Goal: Find specific page/section: Find specific page/section

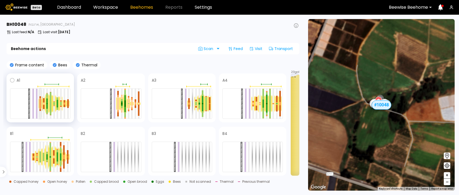
click at [41, 108] on div at bounding box center [40, 107] width 2 height 6
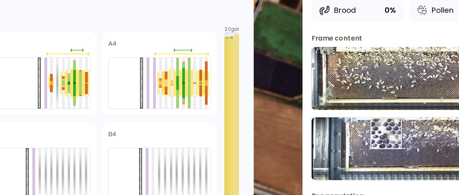
scroll to position [1, 0]
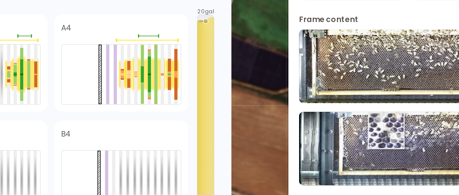
click at [385, 133] on img at bounding box center [397, 140] width 111 height 37
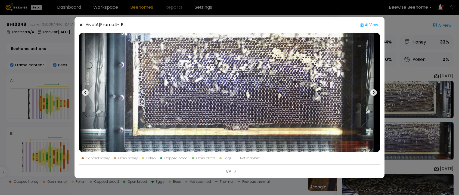
click at [80, 23] on icon at bounding box center [81, 25] width 4 height 4
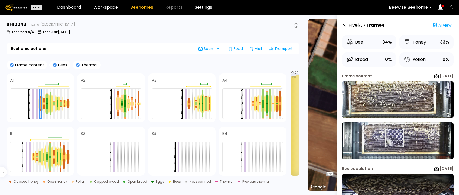
click at [394, 138] on img at bounding box center [397, 140] width 111 height 37
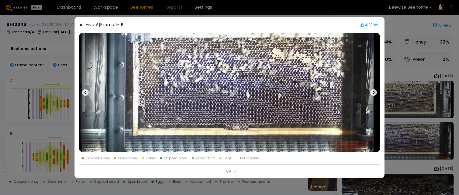
click at [80, 25] on icon at bounding box center [81, 25] width 4 height 4
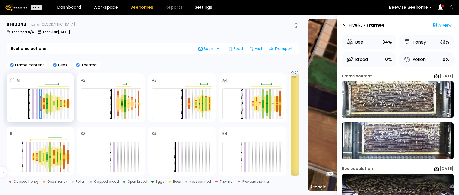
click at [48, 96] on div at bounding box center [47, 103] width 4 height 20
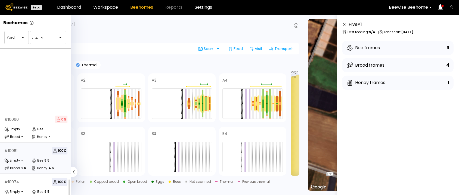
scroll to position [107, 0]
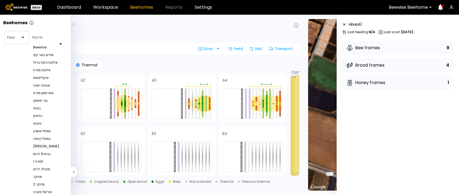
click at [63, 43] on div at bounding box center [48, 43] width 36 height 0
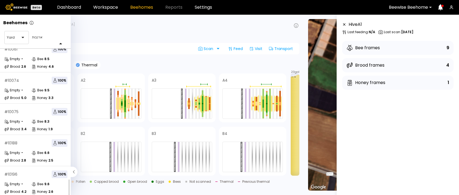
scroll to position [13, 0]
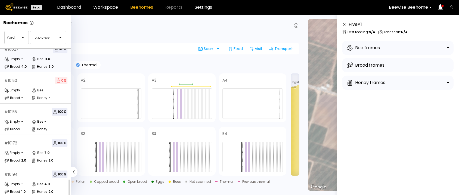
click at [51, 56] on div "Bee 11.0" at bounding box center [45, 58] width 27 height 5
click at [28, 64] on div "Brood 4.0" at bounding box center [17, 66] width 27 height 5
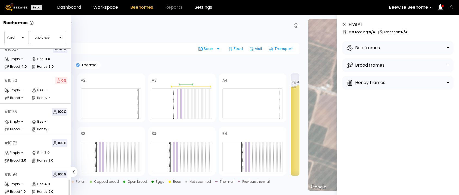
click at [28, 56] on div "Empty -" at bounding box center [17, 58] width 27 height 5
click at [11, 56] on div "Empty" at bounding box center [12, 58] width 16 height 5
click at [32, 127] on div "# 10155 100 % Empty - Bee - Brood - Honey -" at bounding box center [36, 119] width 72 height 31
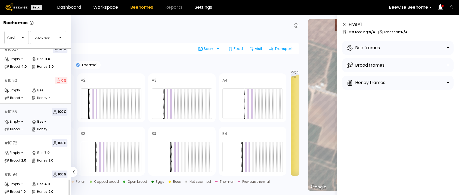
click at [30, 143] on div "# 10172 100 % Empty - Bee 7.0 Brood 2.0 Honey 2.0" at bounding box center [36, 150] width 72 height 31
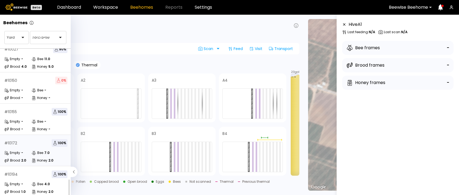
click at [30, 143] on div "# 10172 100 % Empty - Bee 7.0 Brood 2.0 Honey 2.0" at bounding box center [36, 150] width 72 height 31
click at [38, 36] on div at bounding box center [45, 37] width 27 height 5
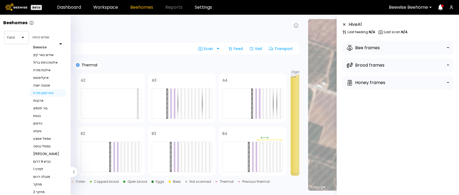
scroll to position [133, 0]
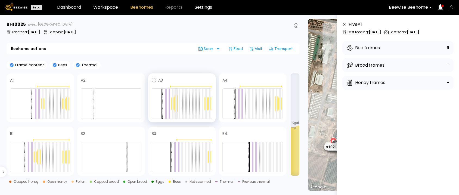
click at [176, 98] on div at bounding box center [176, 104] width 2 height 30
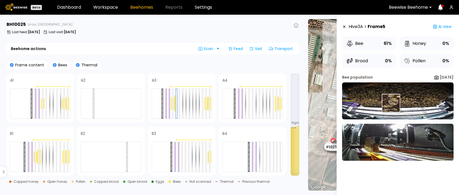
click at [390, 103] on img at bounding box center [397, 100] width 111 height 37
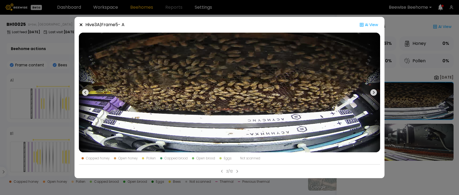
click at [82, 25] on icon at bounding box center [81, 24] width 3 height 3
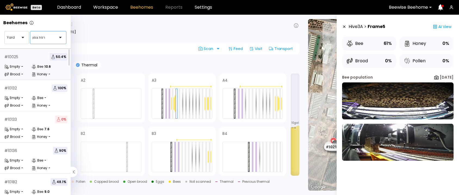
click at [49, 35] on div at bounding box center [45, 37] width 27 height 5
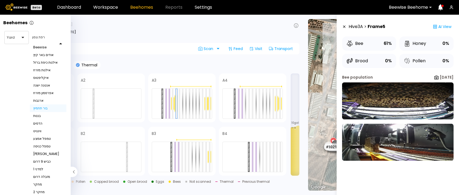
scroll to position [133, 0]
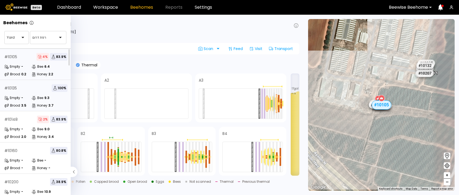
click at [31, 93] on div "# 10135 100 % Empty - Bee 9.3 Brood 3.5 Honey 3.7" at bounding box center [36, 95] width 72 height 31
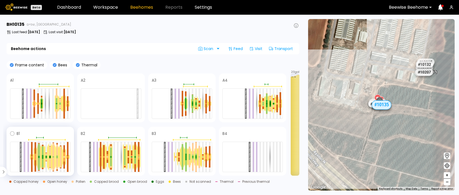
click at [39, 144] on div at bounding box center [39, 150] width 2 height 12
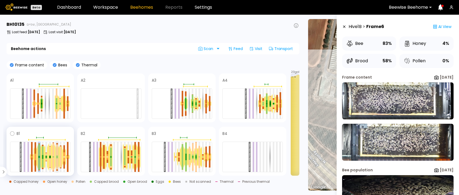
click at [57, 156] on div at bounding box center [57, 155] width 2 height 1
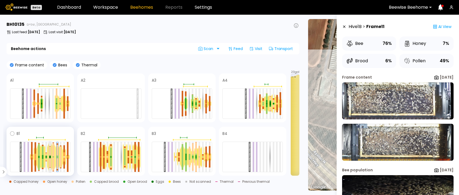
click at [50, 158] on div at bounding box center [50, 157] width 2 height 2
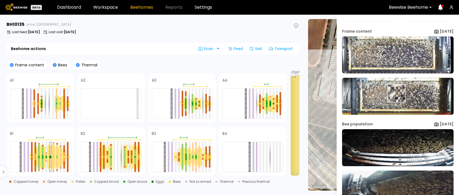
scroll to position [66, 0]
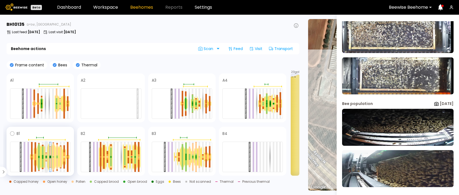
click at [46, 156] on div at bounding box center [46, 156] width 2 height 1
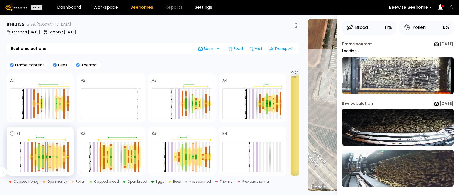
scroll to position [0, 0]
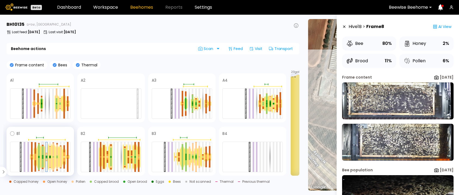
click at [43, 157] on div at bounding box center [43, 158] width 2 height 2
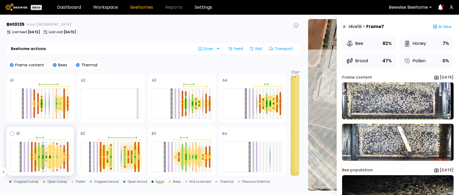
click at [61, 154] on div at bounding box center [61, 156] width 4 height 23
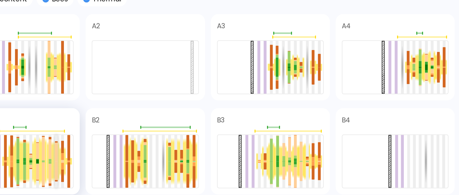
click at [61, 157] on div at bounding box center [61, 162] width 2 height 11
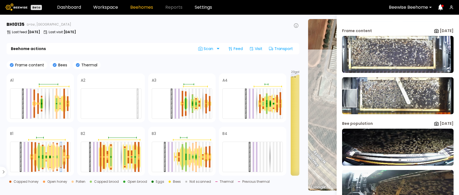
scroll to position [66, 0]
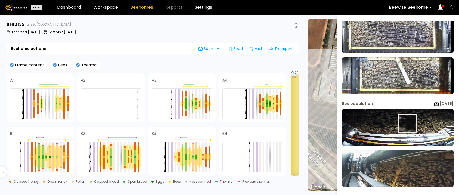
click at [407, 123] on img at bounding box center [397, 127] width 111 height 37
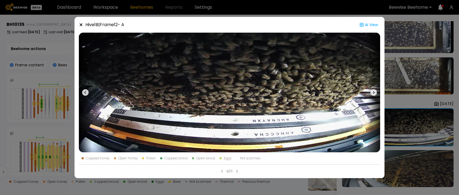
click at [83, 23] on icon at bounding box center [81, 25] width 4 height 4
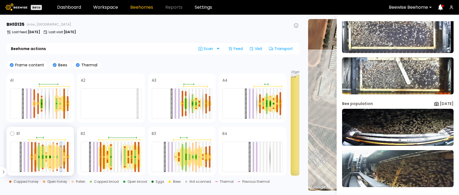
click at [36, 158] on div at bounding box center [36, 158] width 2 height 3
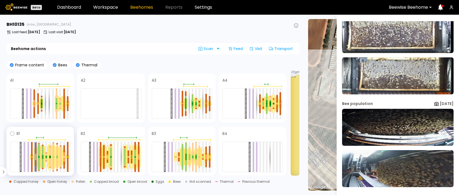
click at [38, 155] on div at bounding box center [39, 150] width 2 height 12
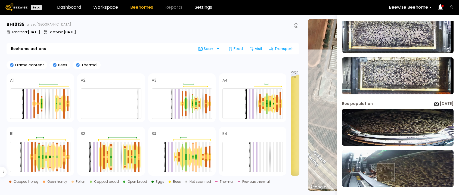
click at [385, 172] on img at bounding box center [397, 168] width 111 height 37
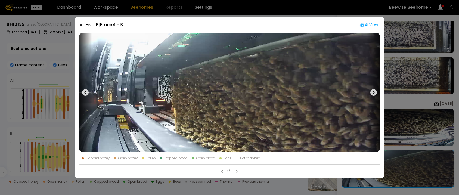
click at [80, 23] on icon at bounding box center [81, 25] width 4 height 4
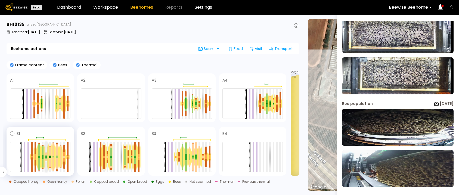
click at [46, 154] on div at bounding box center [46, 154] width 2 height 2
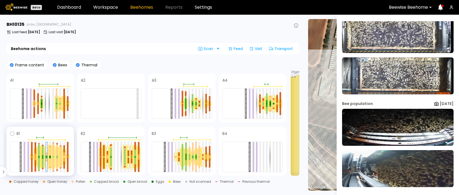
click at [52, 160] on div at bounding box center [54, 156] width 4 height 26
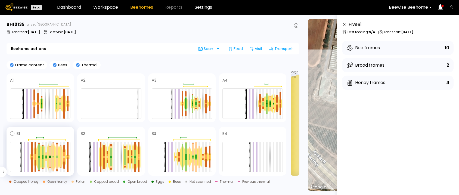
click at [50, 159] on div at bounding box center [50, 162] width 2 height 9
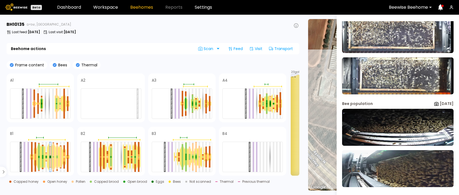
scroll to position [0, 0]
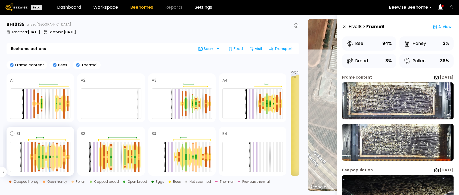
click at [59, 152] on div at bounding box center [61, 156] width 4 height 23
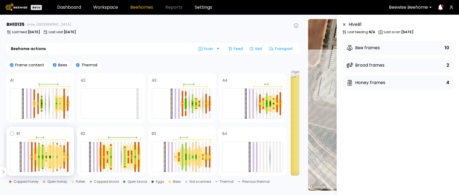
click at [55, 152] on div at bounding box center [57, 156] width 4 height 23
click at [57, 153] on div at bounding box center [57, 149] width 2 height 11
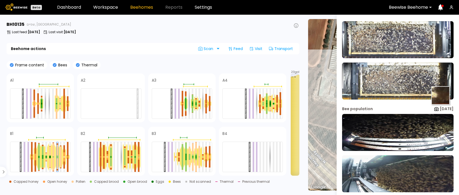
scroll to position [66, 0]
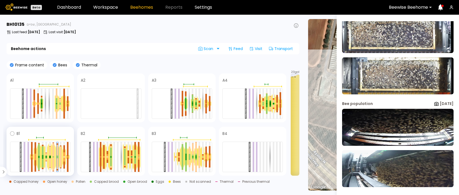
click at [52, 154] on div at bounding box center [54, 156] width 4 height 26
